Goal: Task Accomplishment & Management: Manage account settings

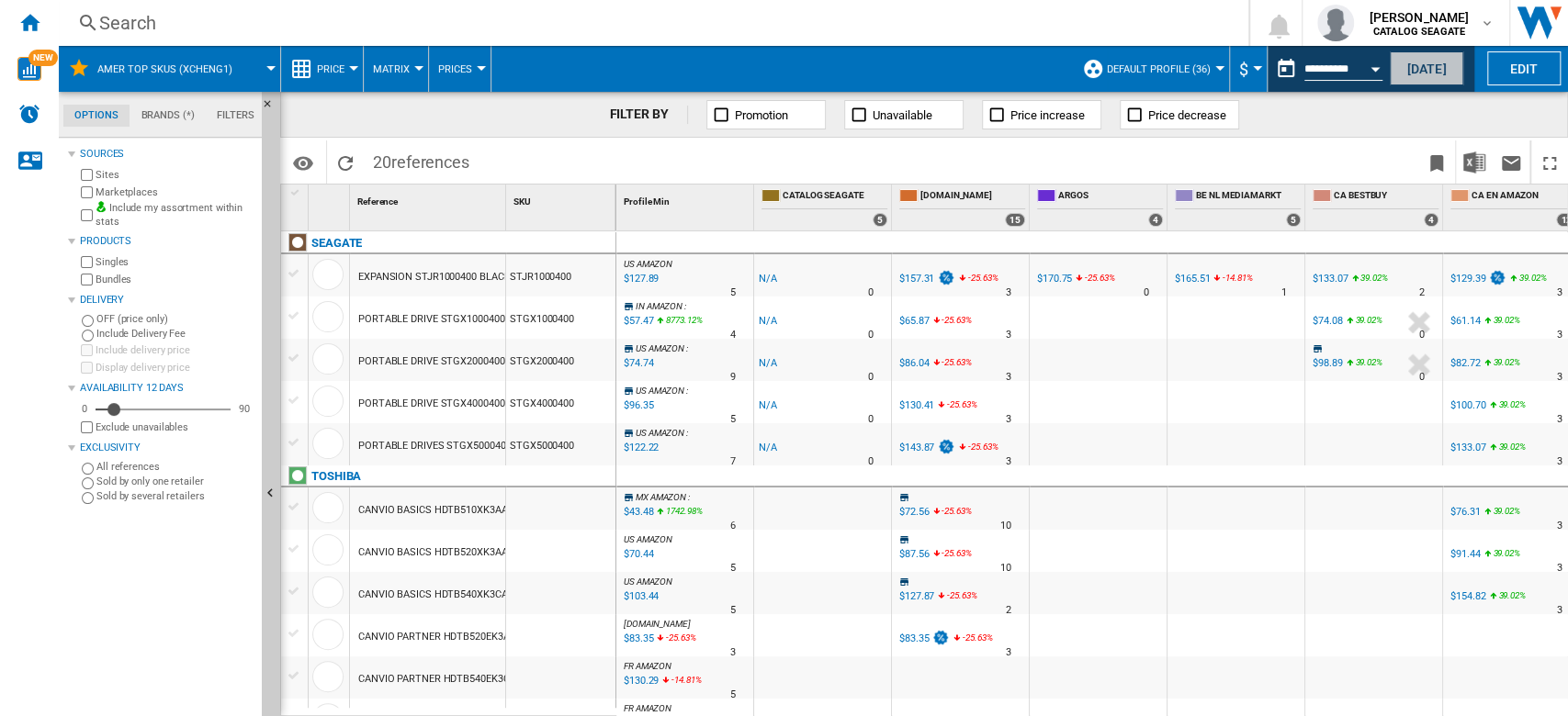
click at [1427, 62] on button "[DATE]" at bounding box center [1426, 68] width 74 height 34
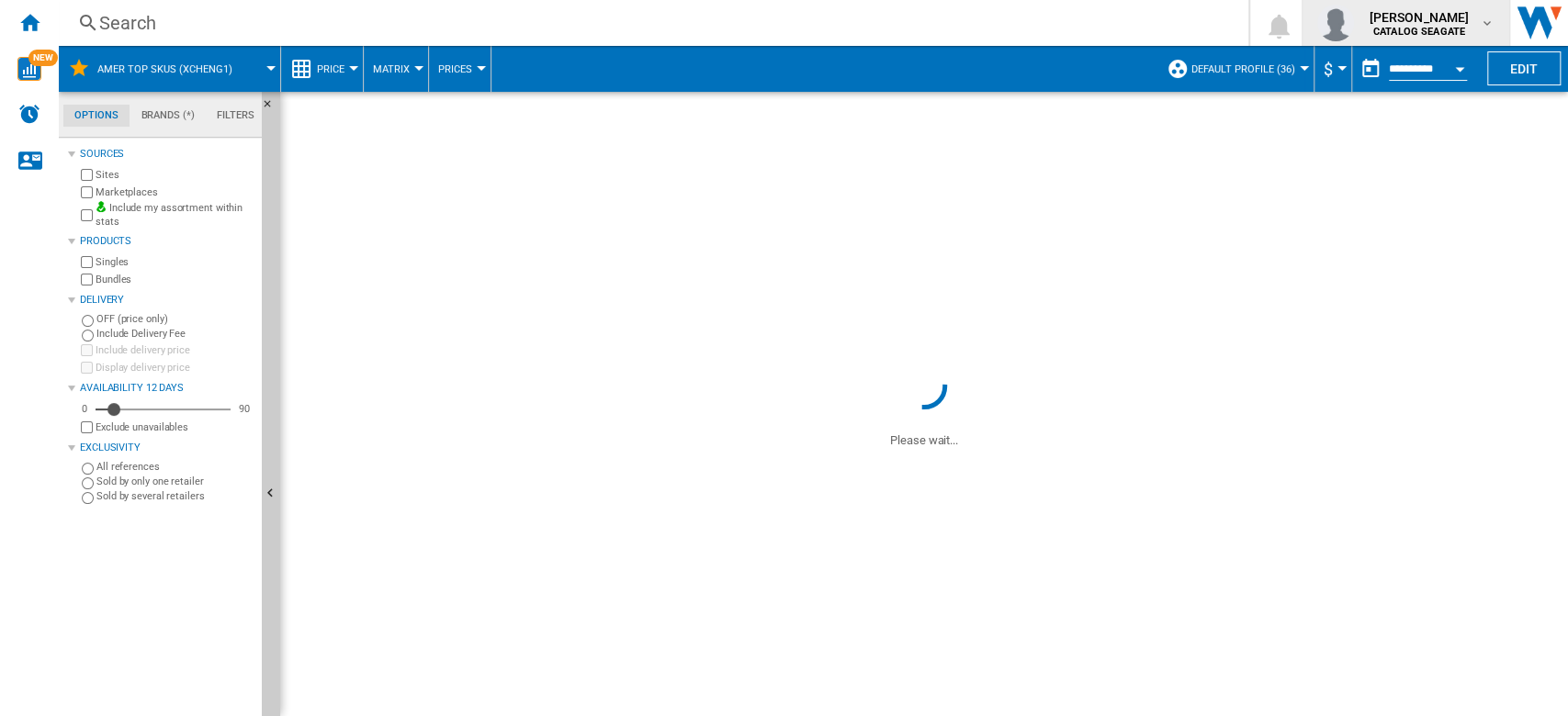
click at [1485, 19] on md-icon "button" at bounding box center [1488, 23] width 15 height 15
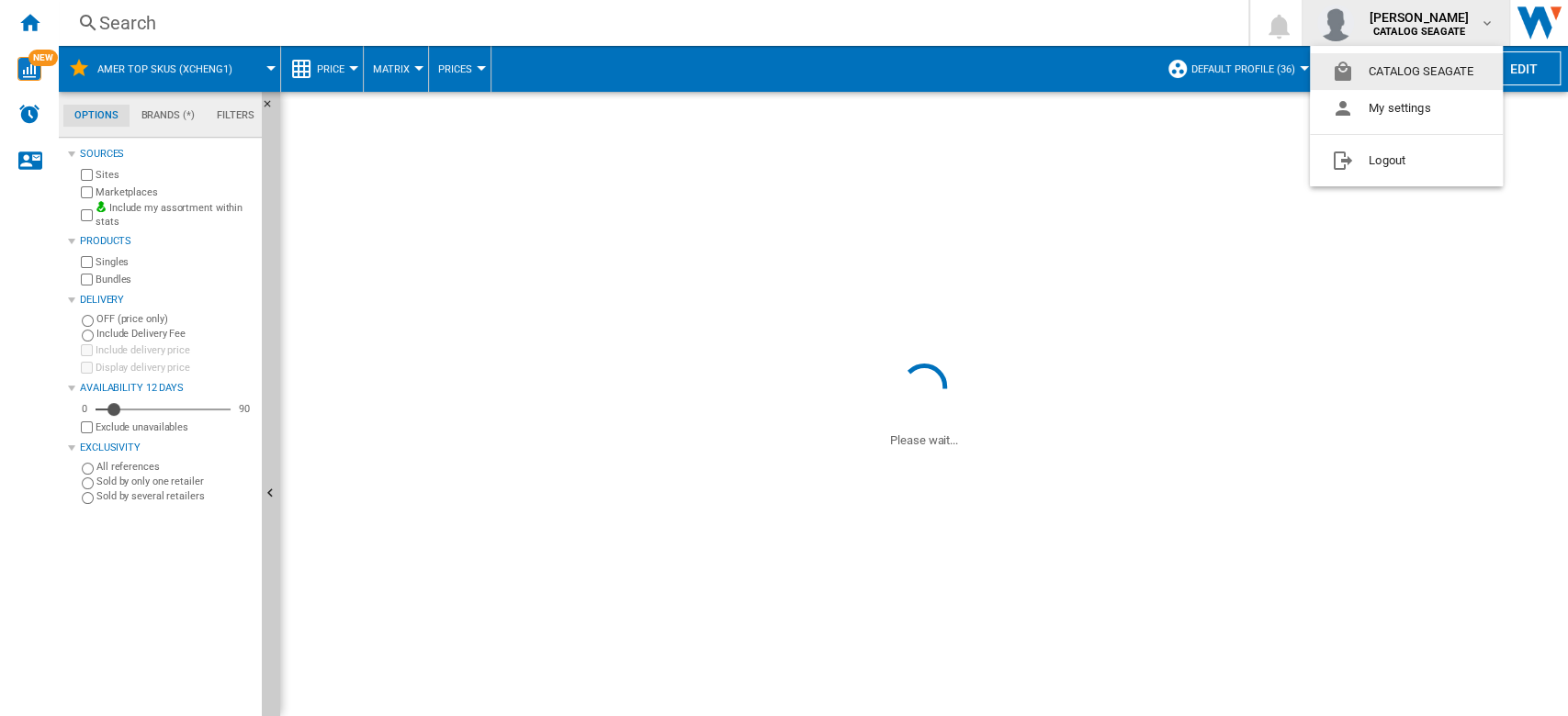
click at [1485, 19] on md-backdrop at bounding box center [784, 358] width 1568 height 716
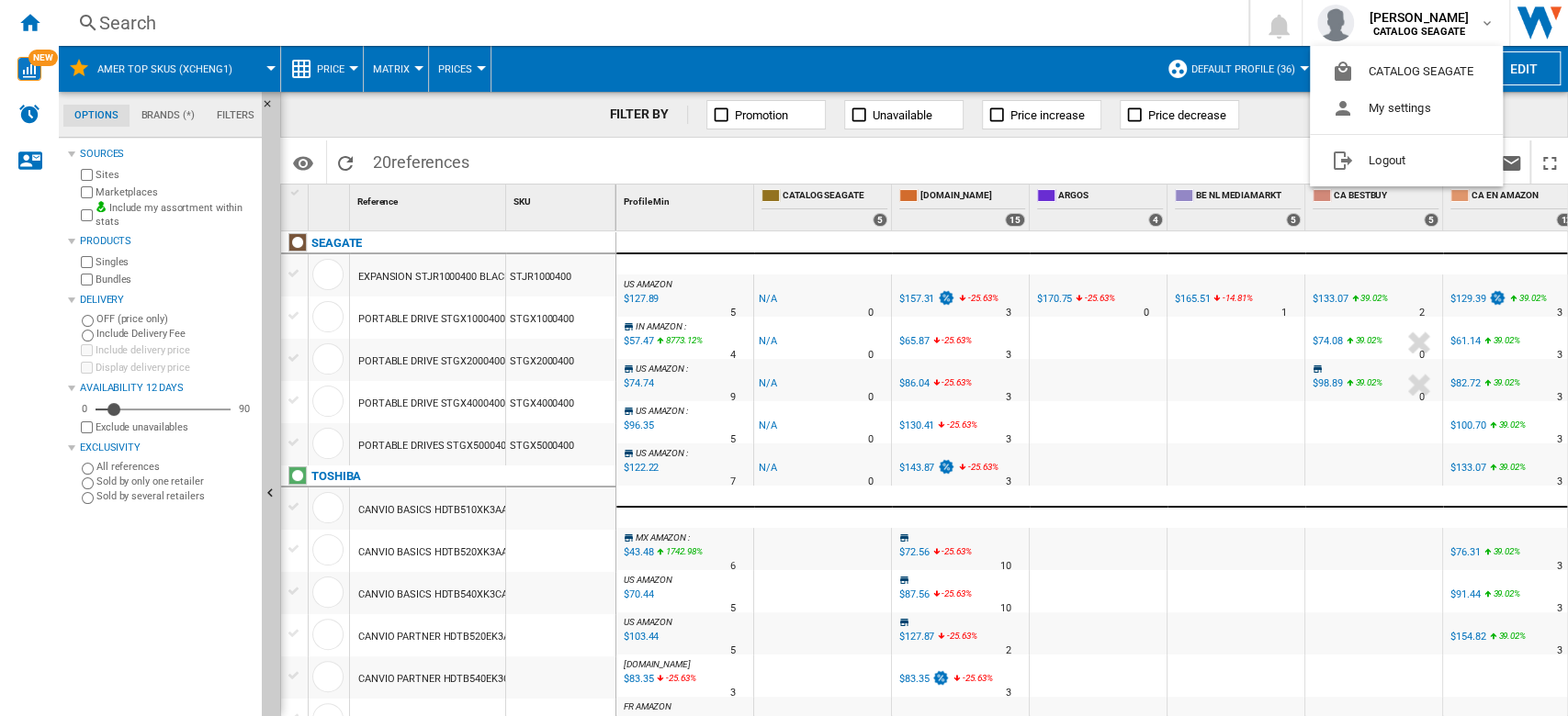
click at [1292, 71] on button "Default profile (36)" at bounding box center [1247, 68] width 113 height 46
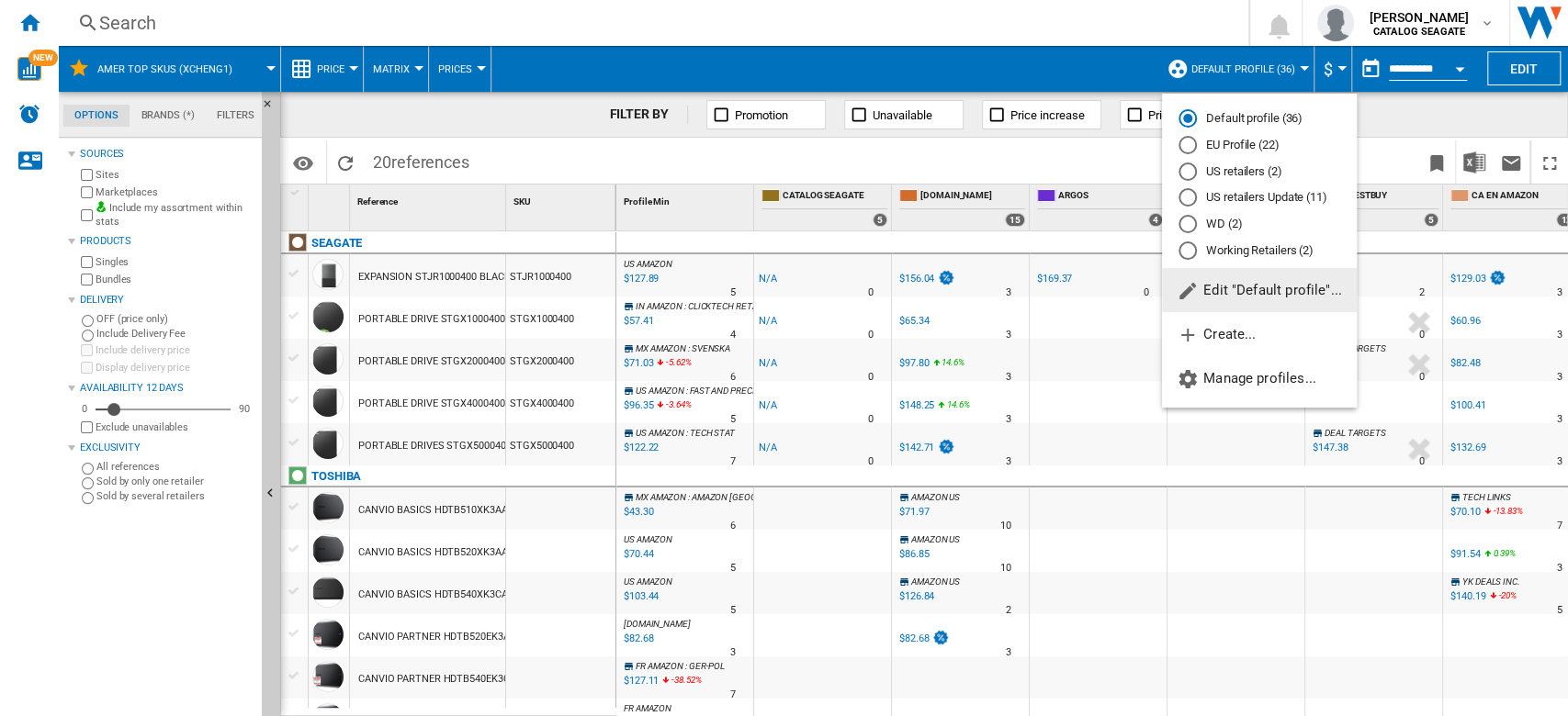
click at [1250, 296] on span "Edit "Default profile"..." at bounding box center [1259, 290] width 165 height 17
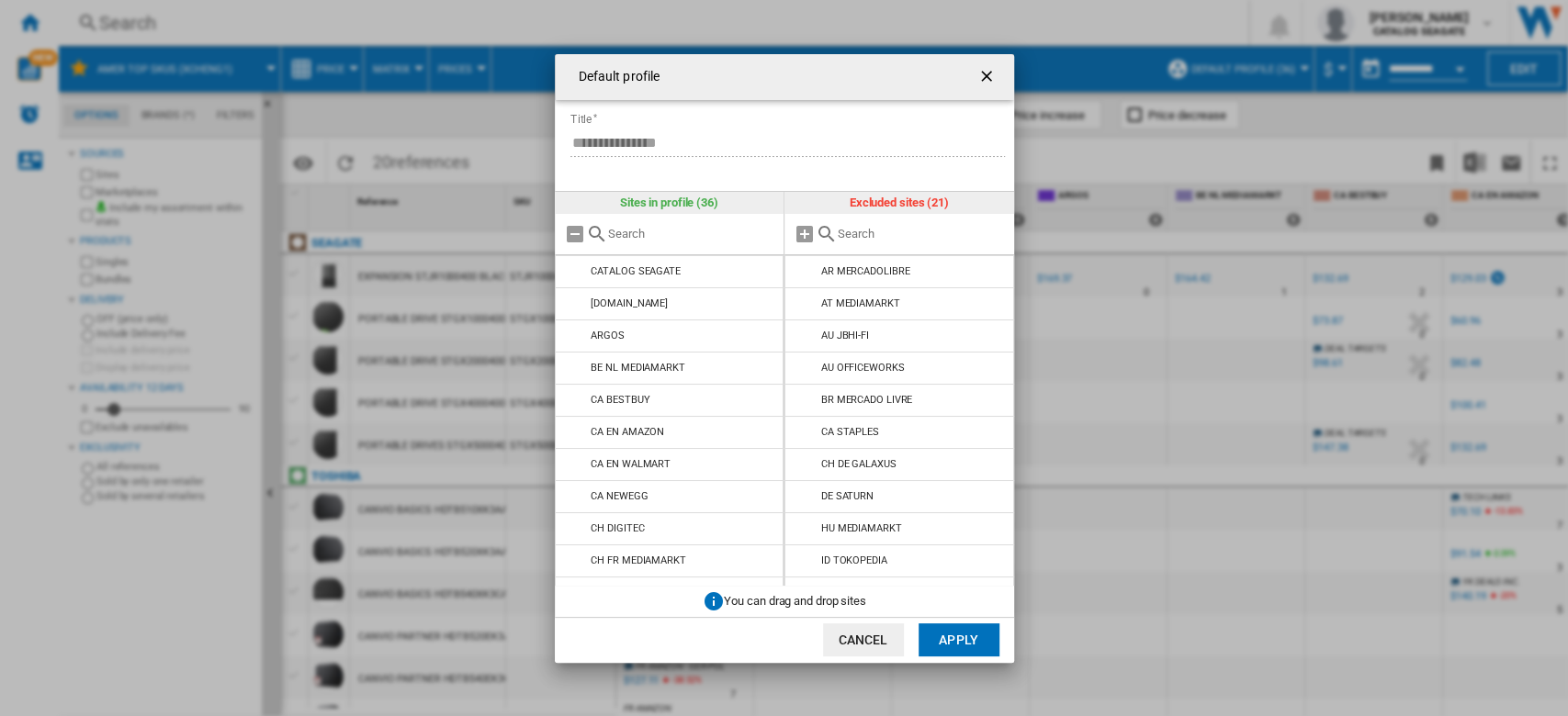
click at [978, 76] on ng-md-icon "getI18NText('BUTTONS.CLOSE_DIALOG')" at bounding box center [989, 78] width 22 height 22
